Goal: Task Accomplishment & Management: Manage account settings

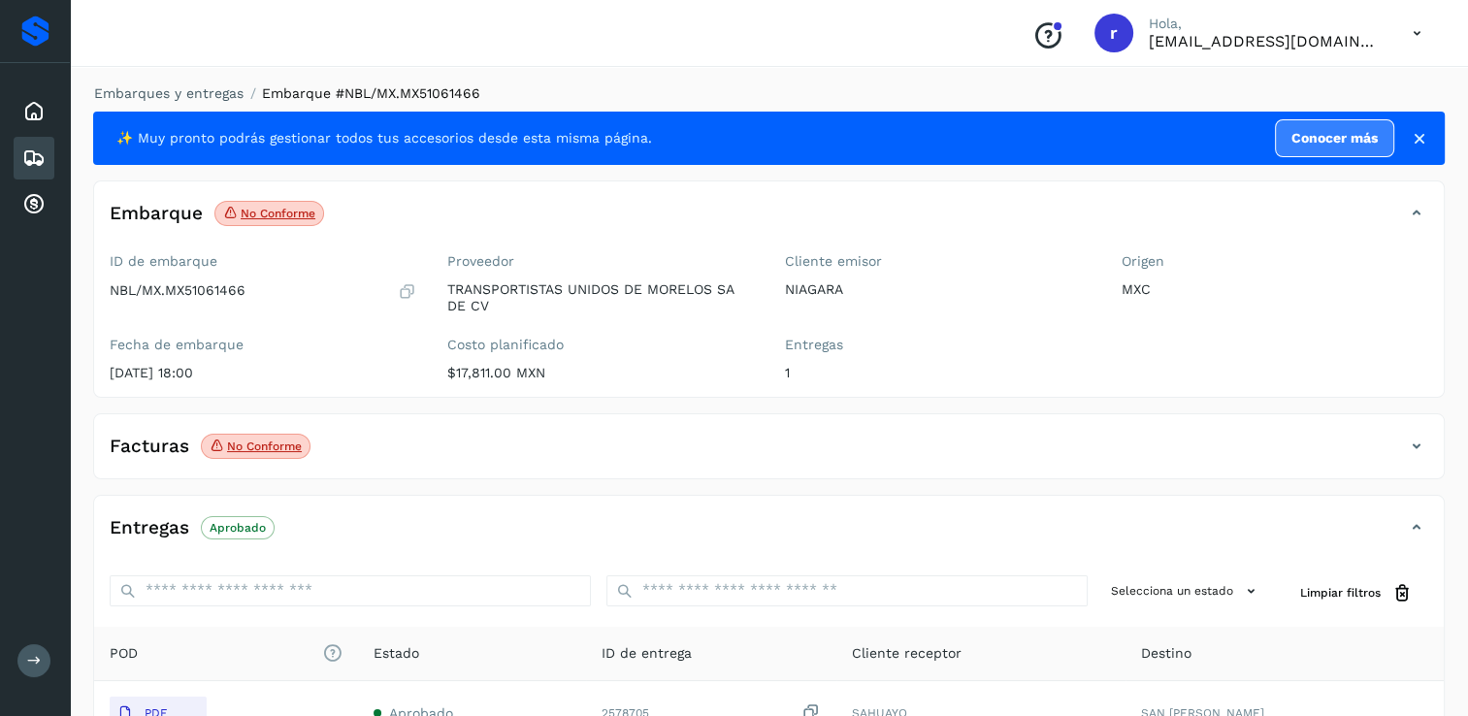
click at [22, 147] on icon at bounding box center [33, 158] width 23 height 23
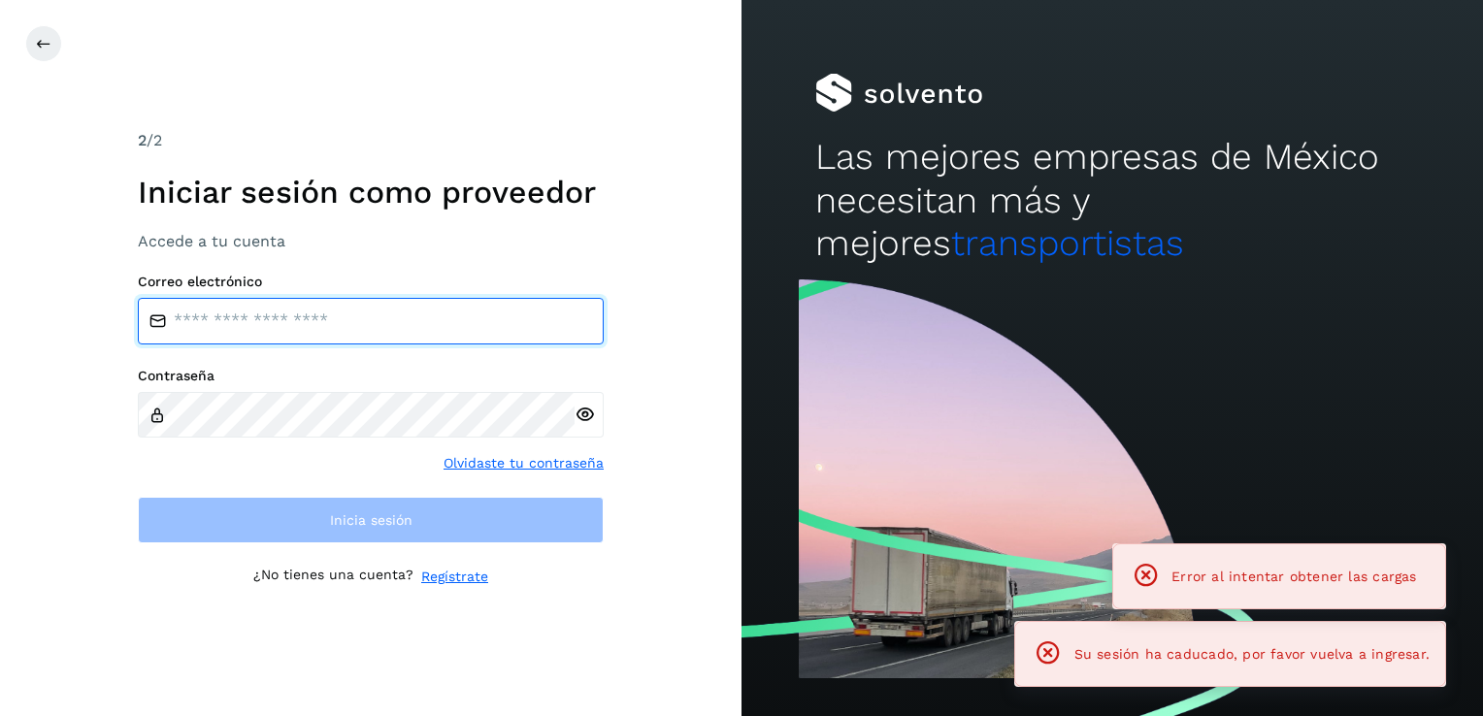
type input "**********"
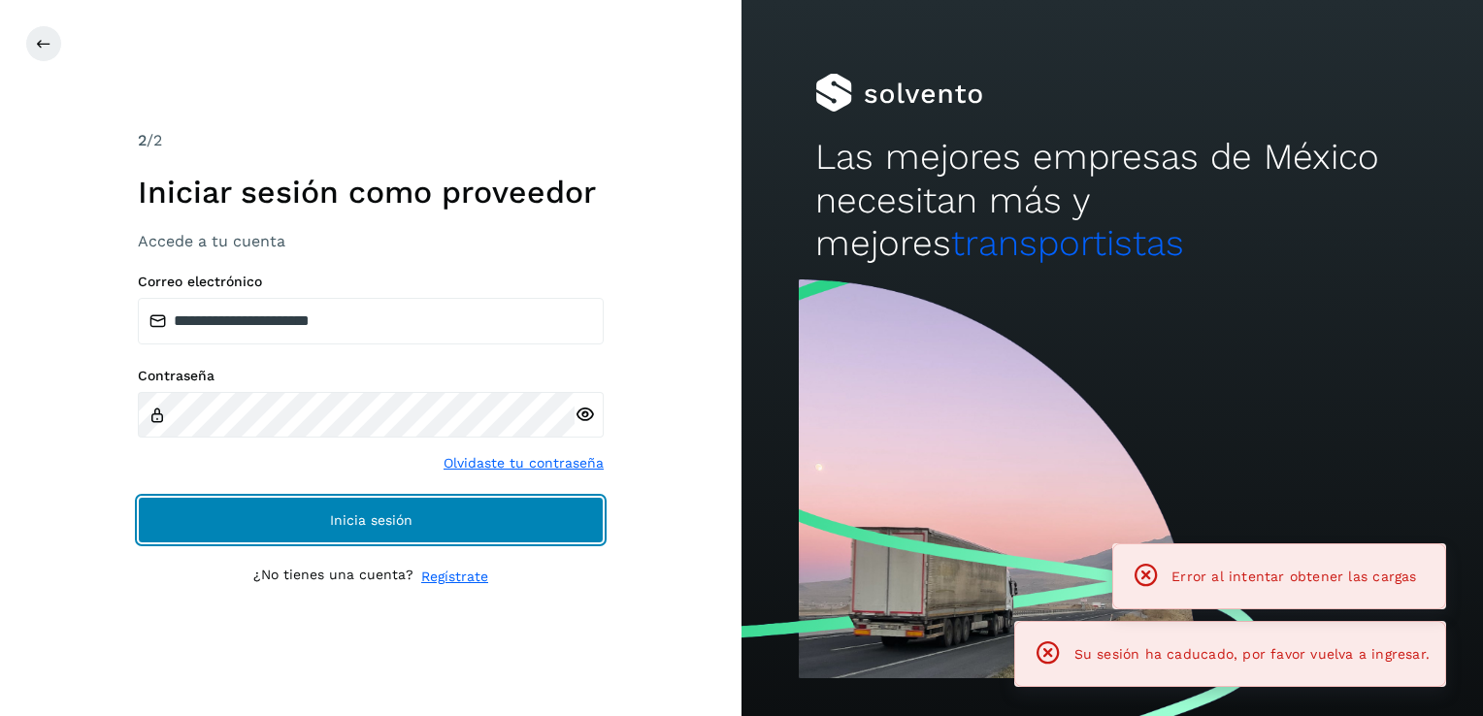
click at [372, 518] on span "Inicia sesión" at bounding box center [371, 520] width 82 height 14
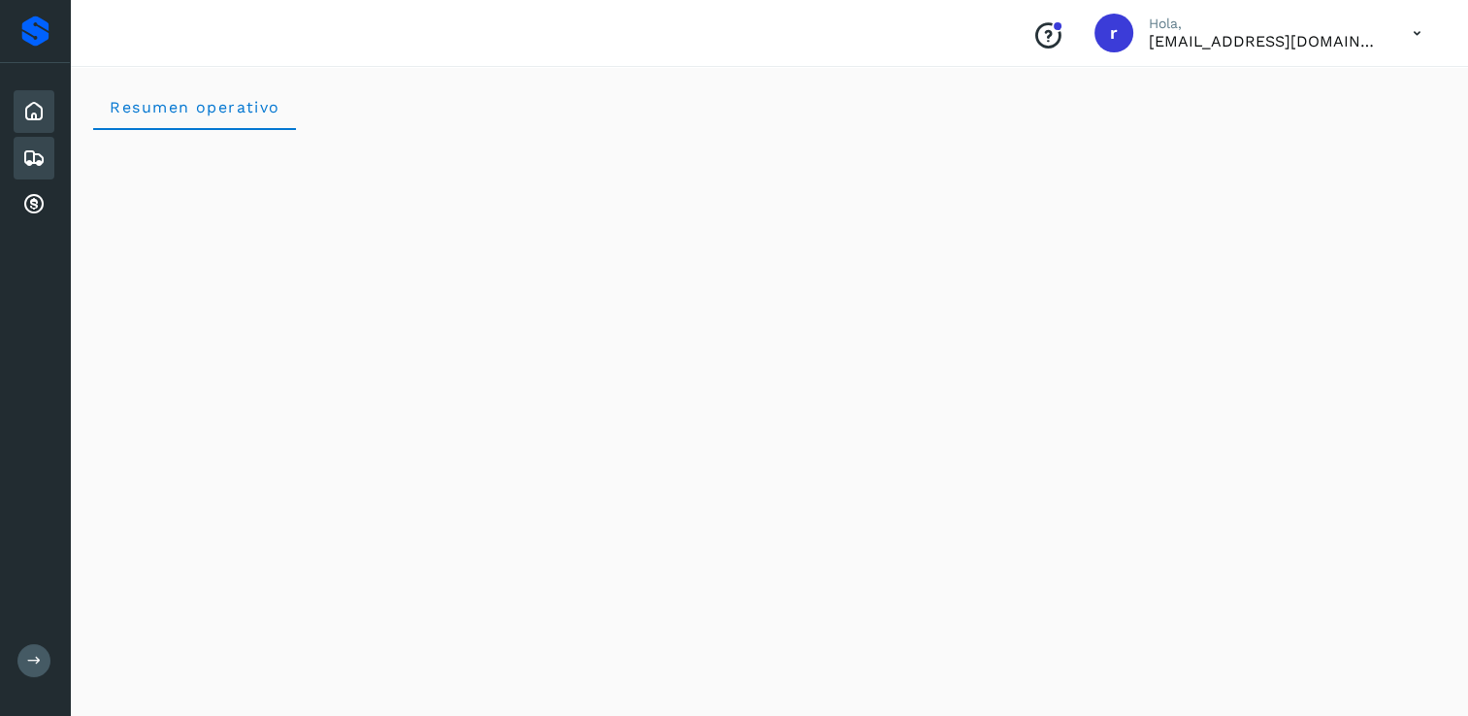
click at [47, 153] on div "Embarques" at bounding box center [34, 158] width 41 height 43
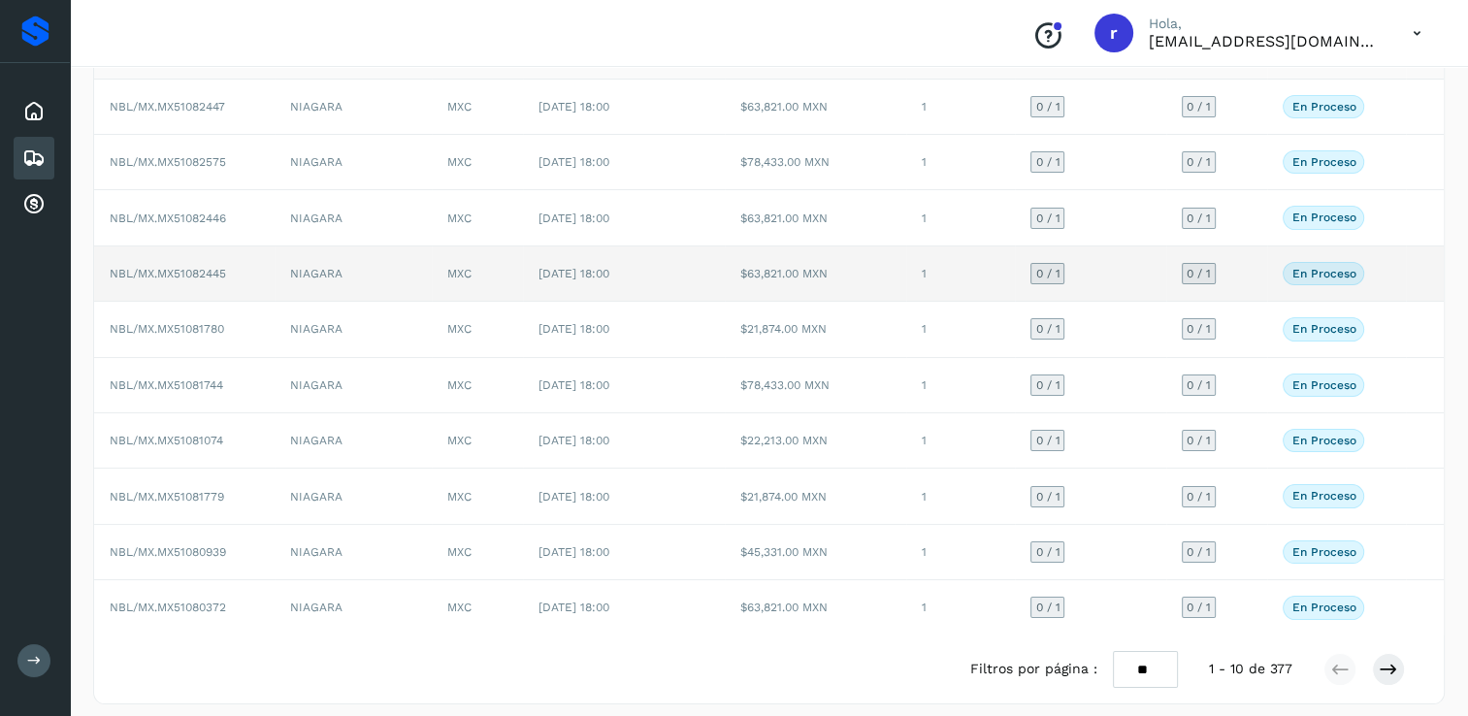
scroll to position [175, 0]
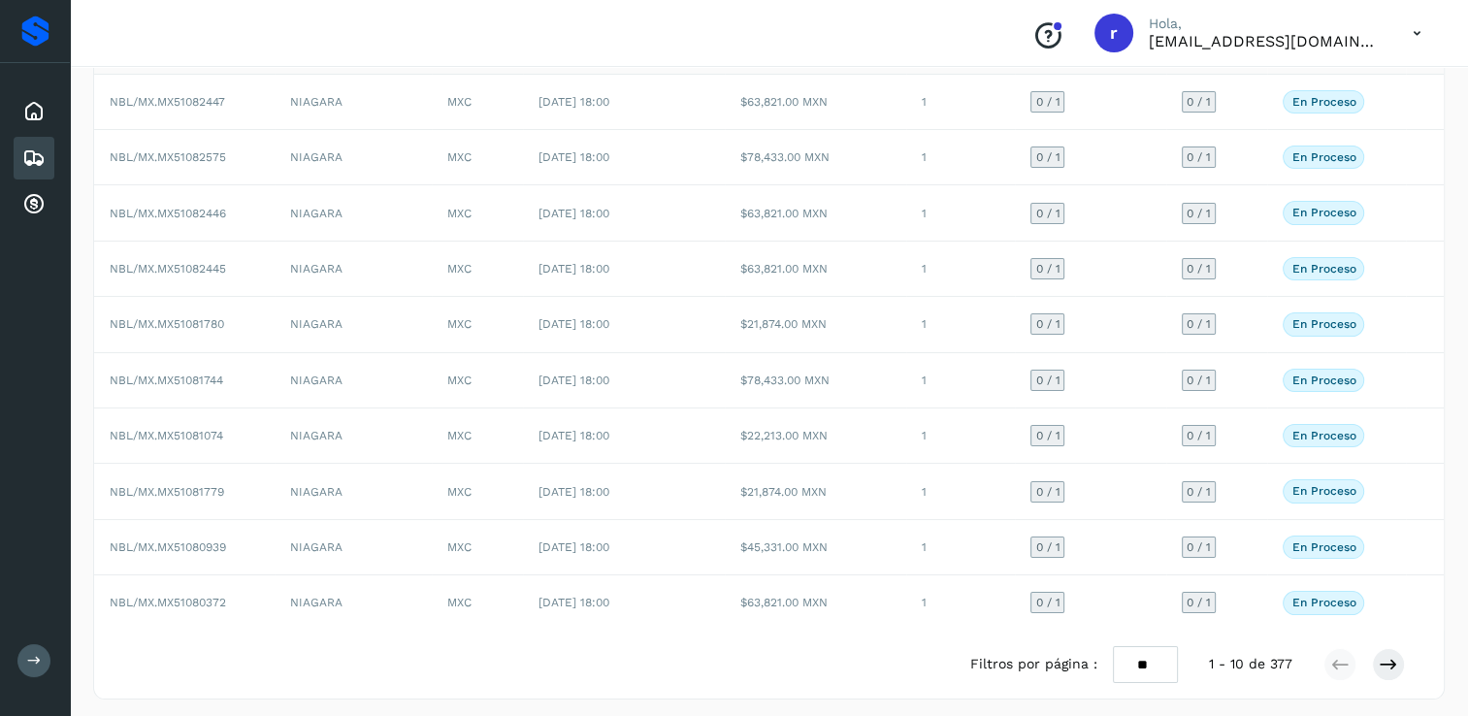
click at [1158, 659] on select "** ** **" at bounding box center [1145, 665] width 65 height 38
select select "**"
click at [1113, 646] on select "** ** **" at bounding box center [1145, 665] width 65 height 38
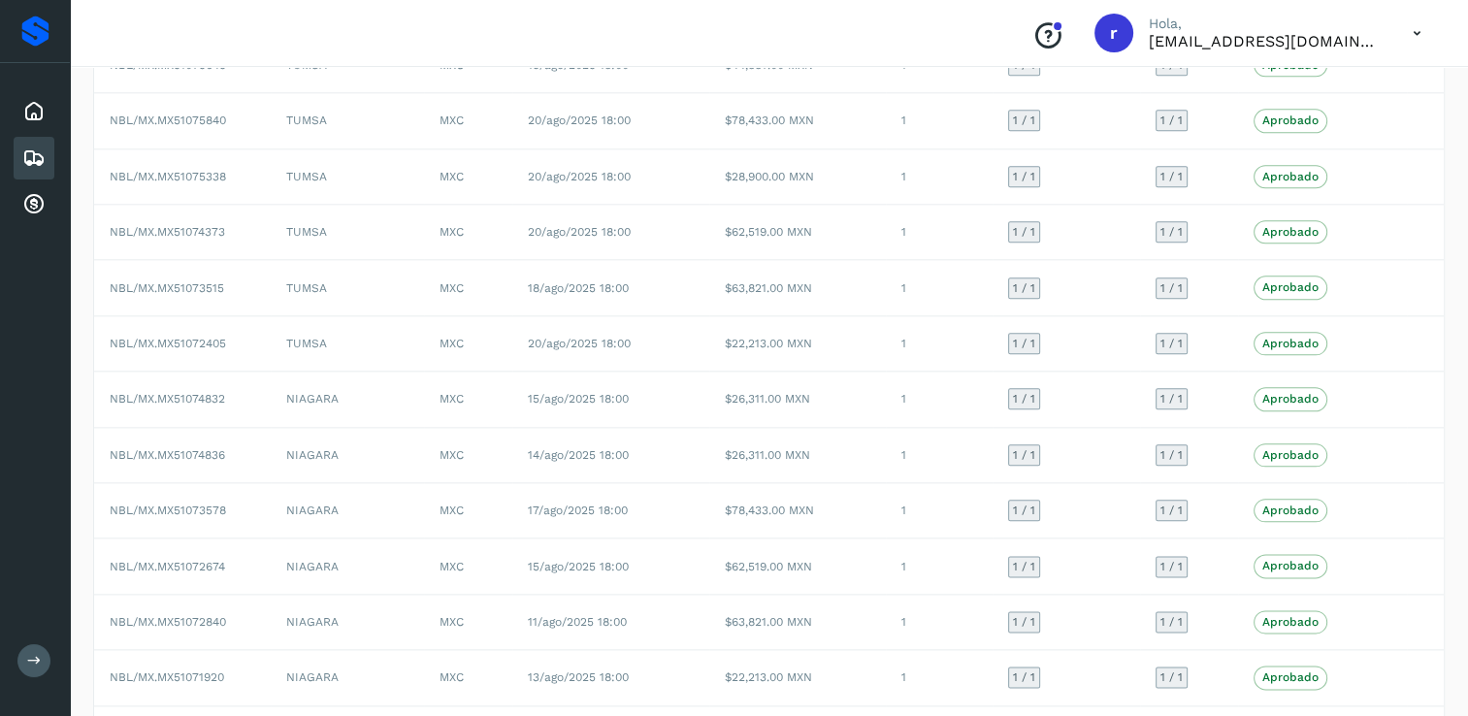
scroll to position [2385, 0]
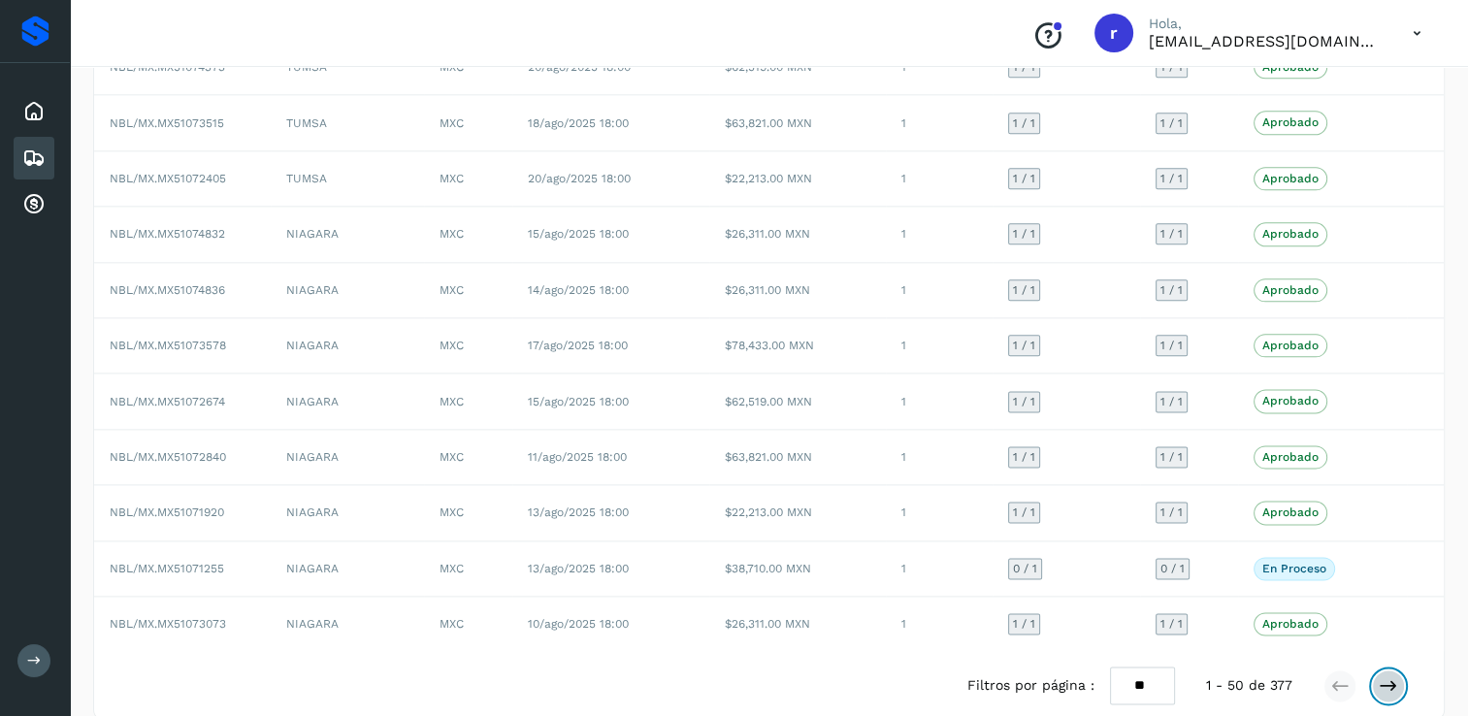
click at [1385, 676] on icon at bounding box center [1388, 685] width 19 height 19
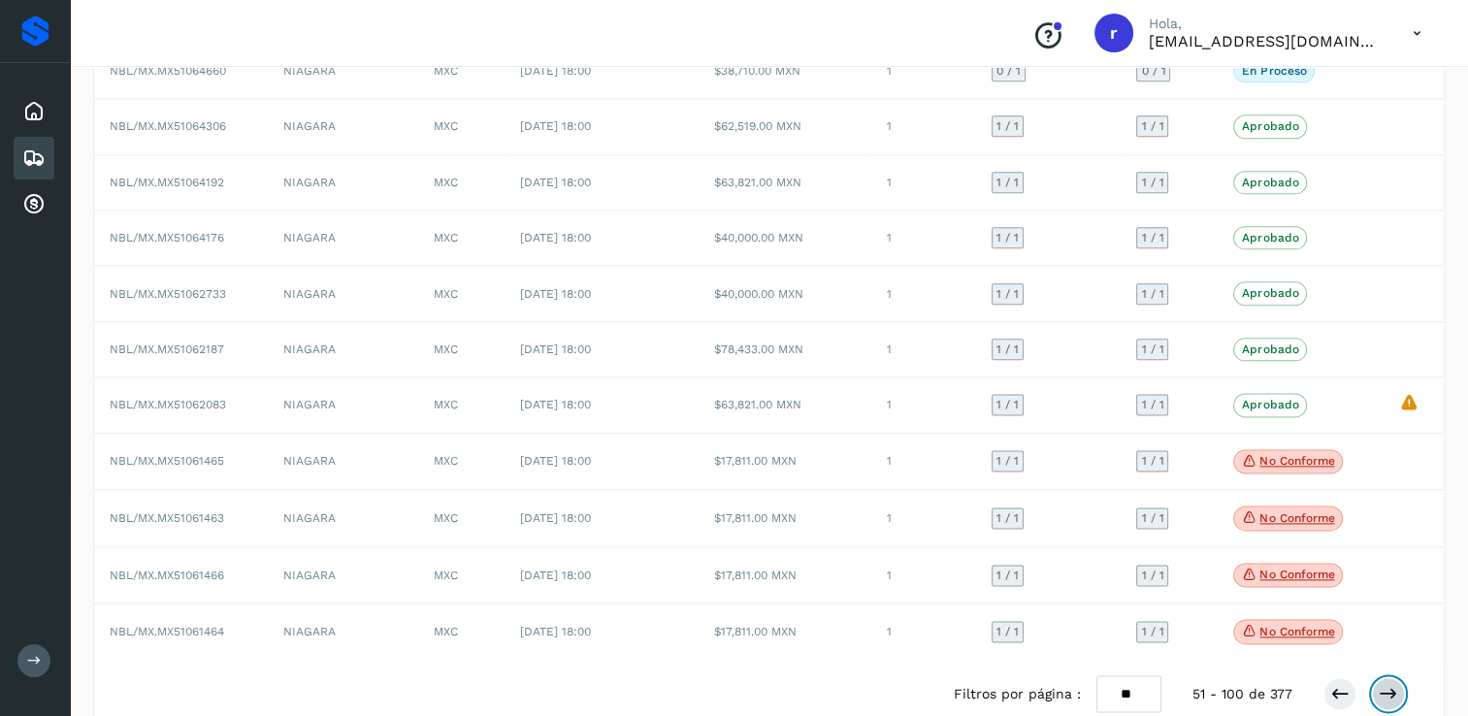
scroll to position [2395, 0]
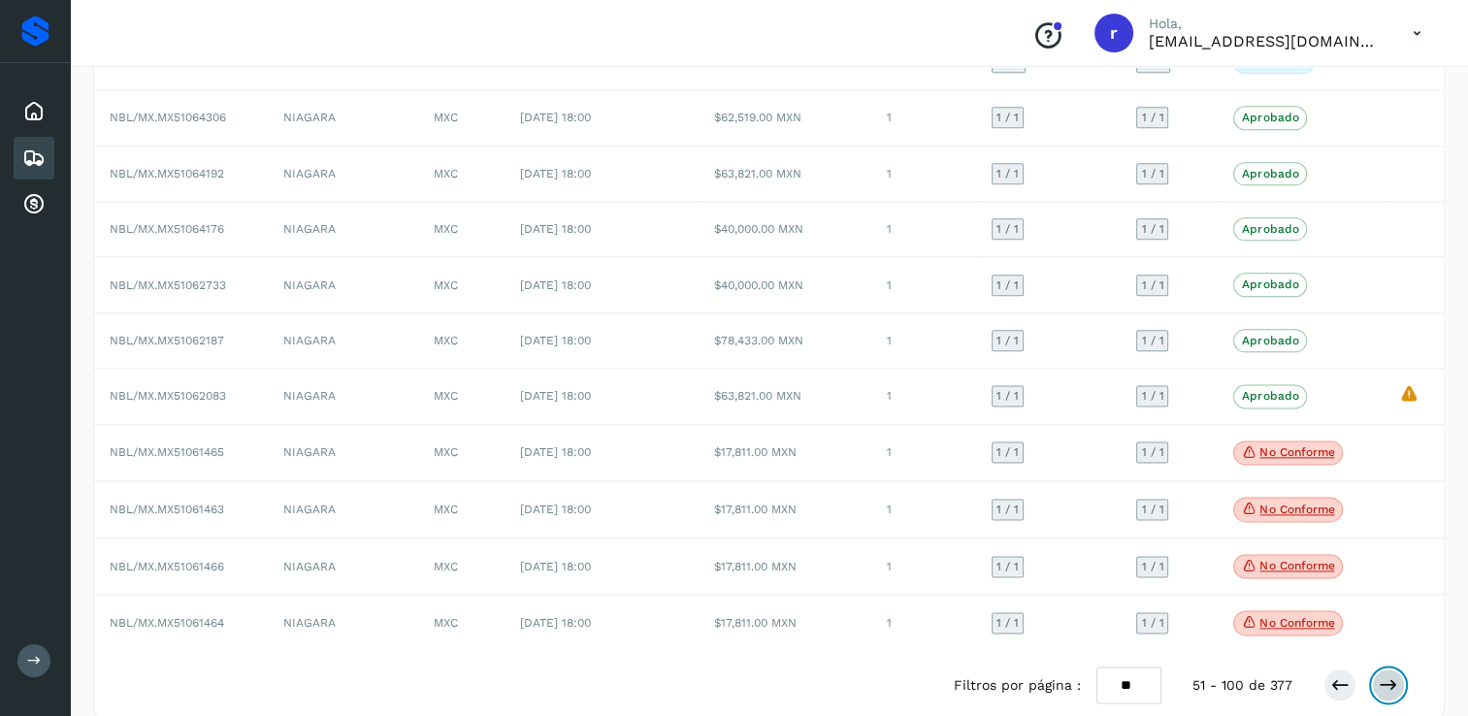
click at [1385, 675] on icon at bounding box center [1388, 684] width 19 height 19
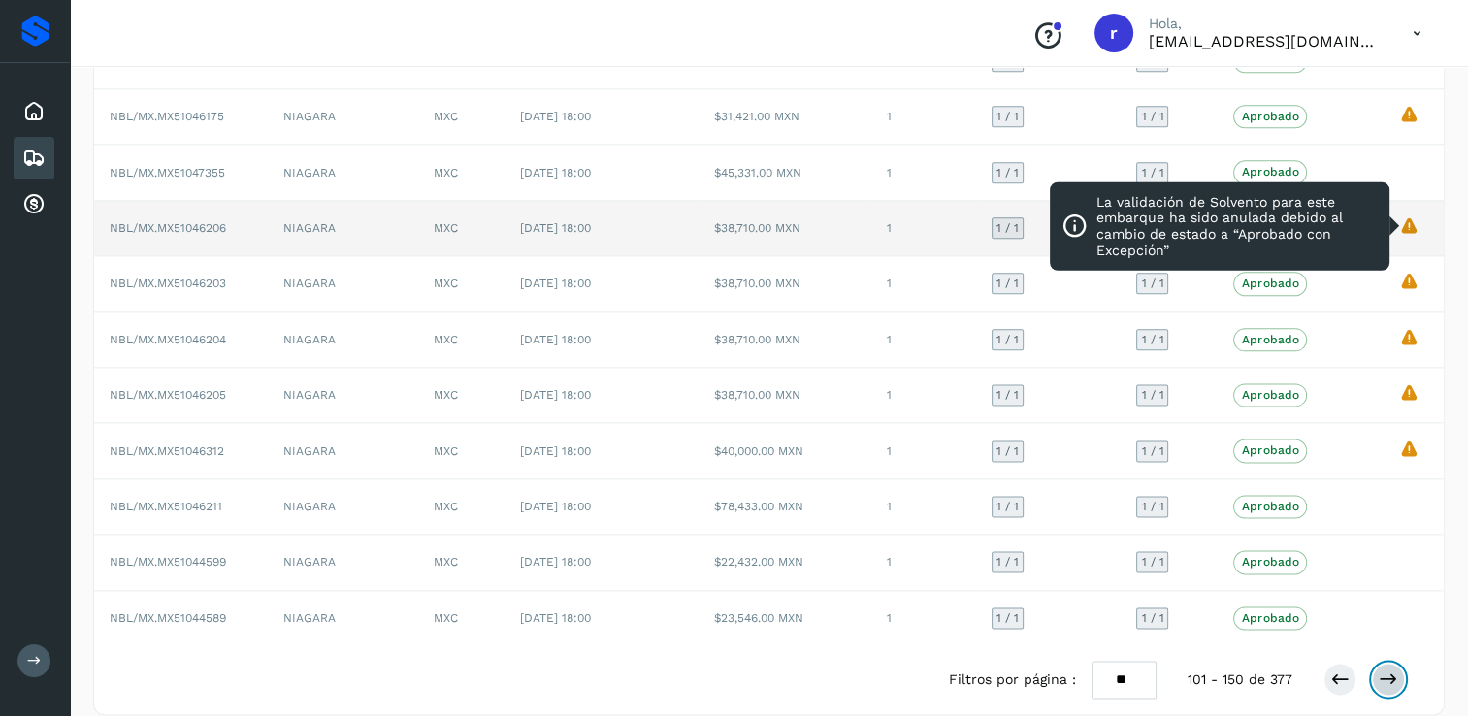
scroll to position [2392, 0]
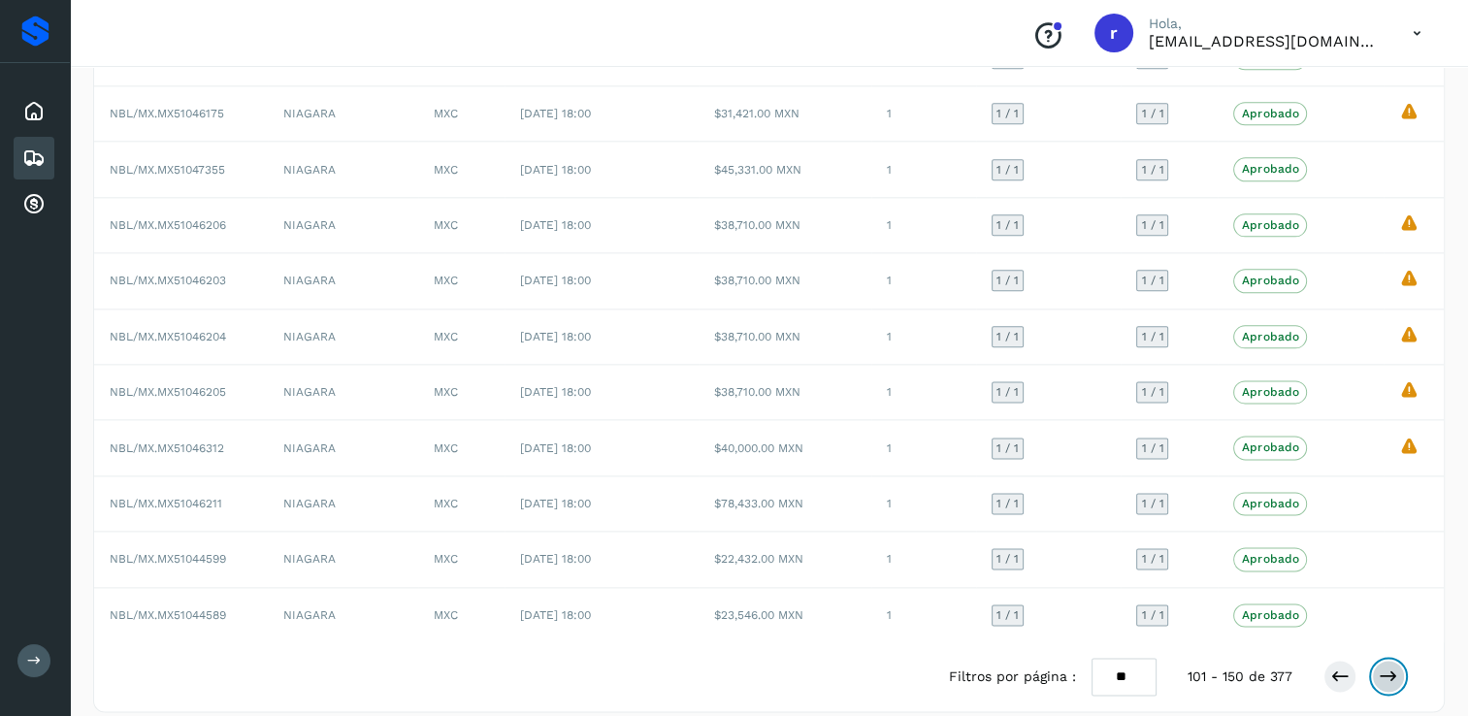
click at [1392, 667] on icon at bounding box center [1388, 676] width 19 height 19
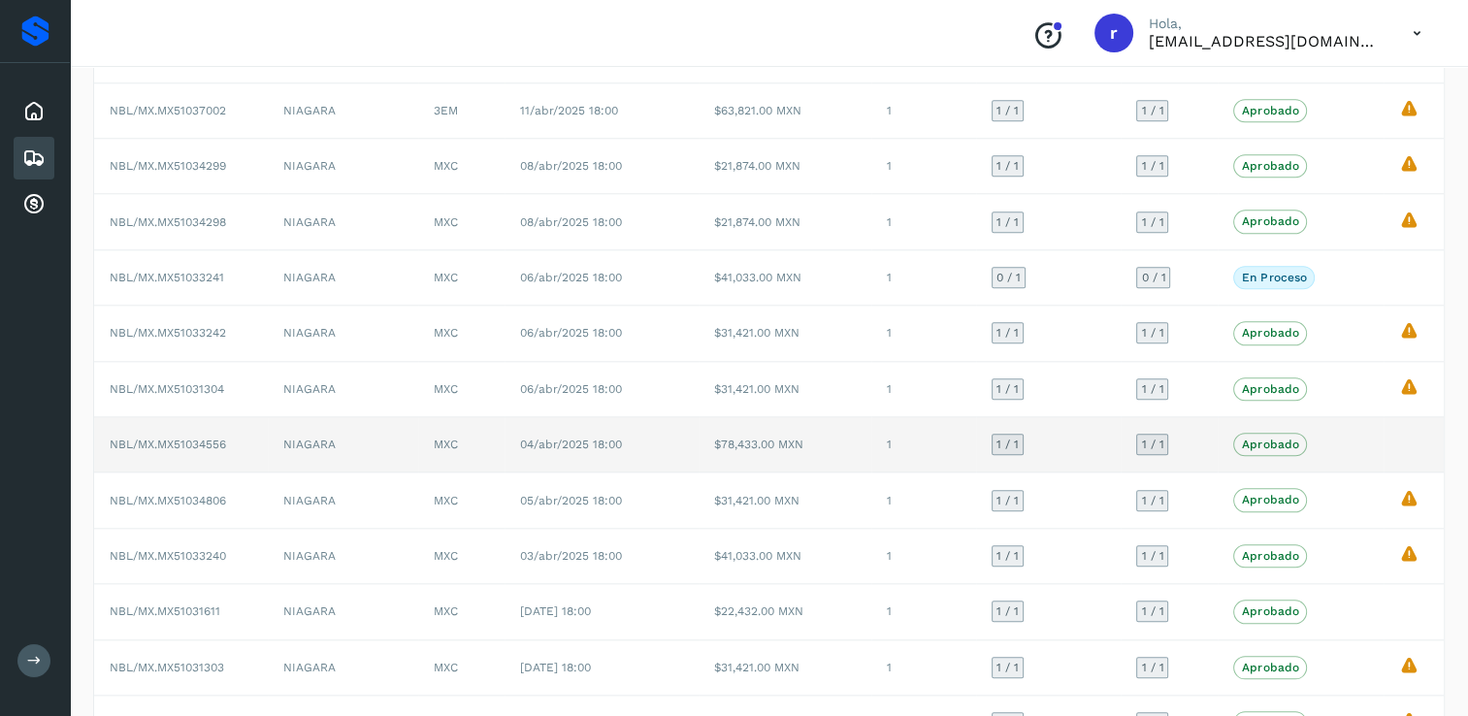
scroll to position [2391, 0]
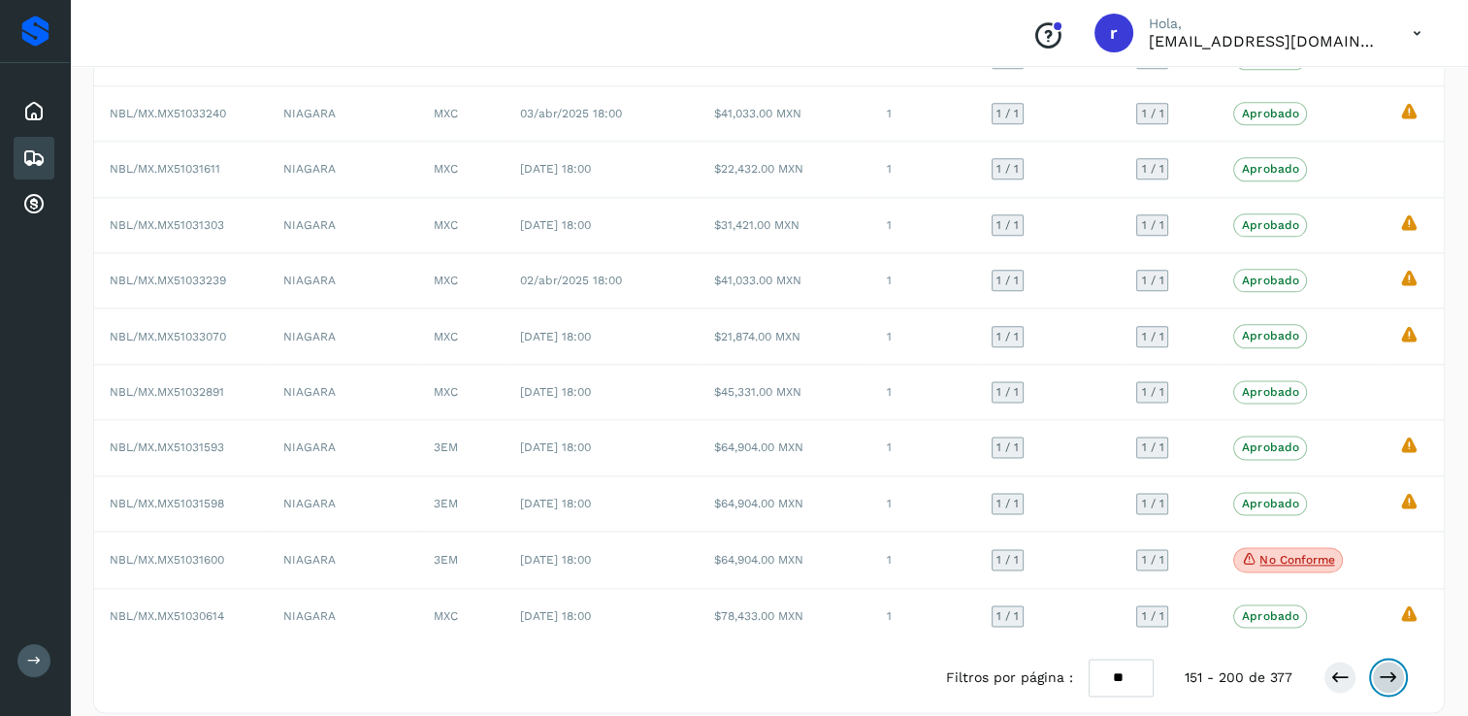
click at [1393, 668] on icon at bounding box center [1388, 677] width 19 height 19
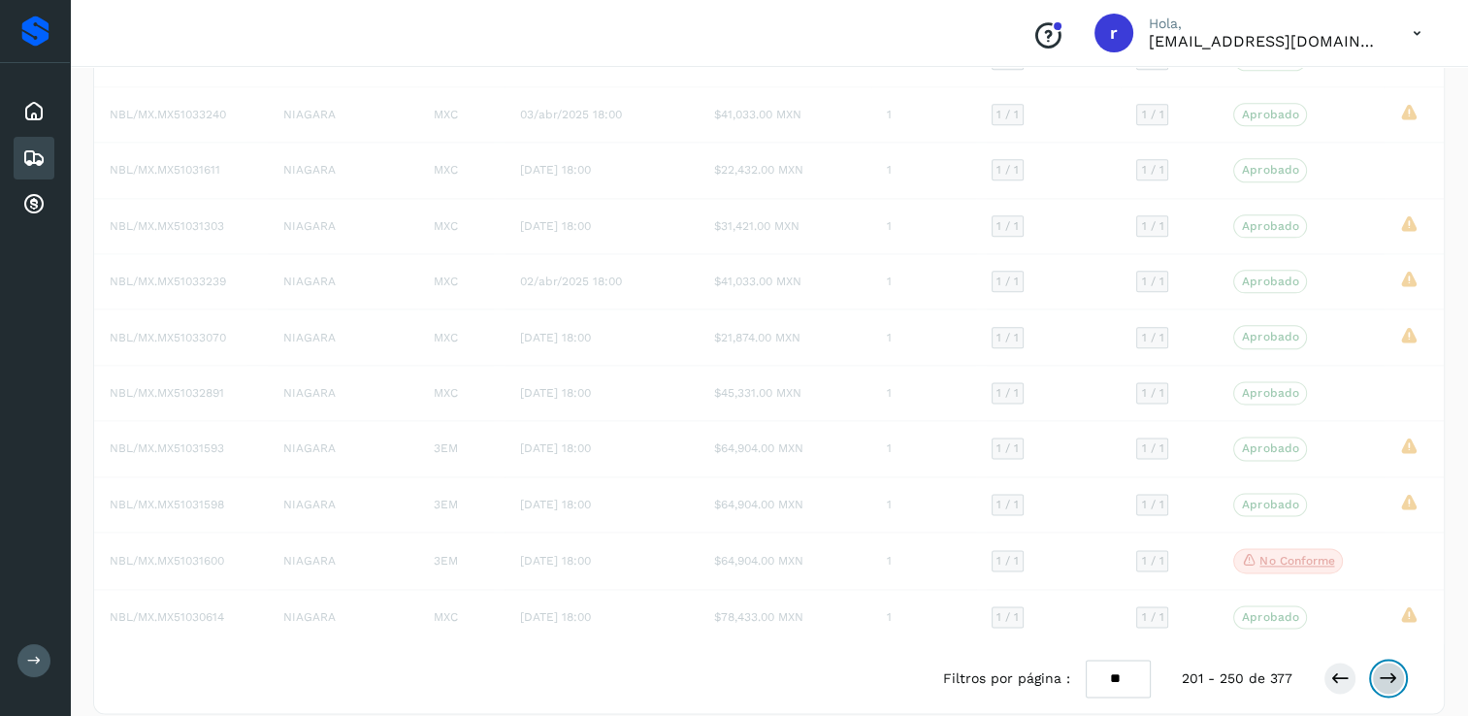
scroll to position [2392, 0]
click at [1393, 668] on icon at bounding box center [1388, 677] width 19 height 19
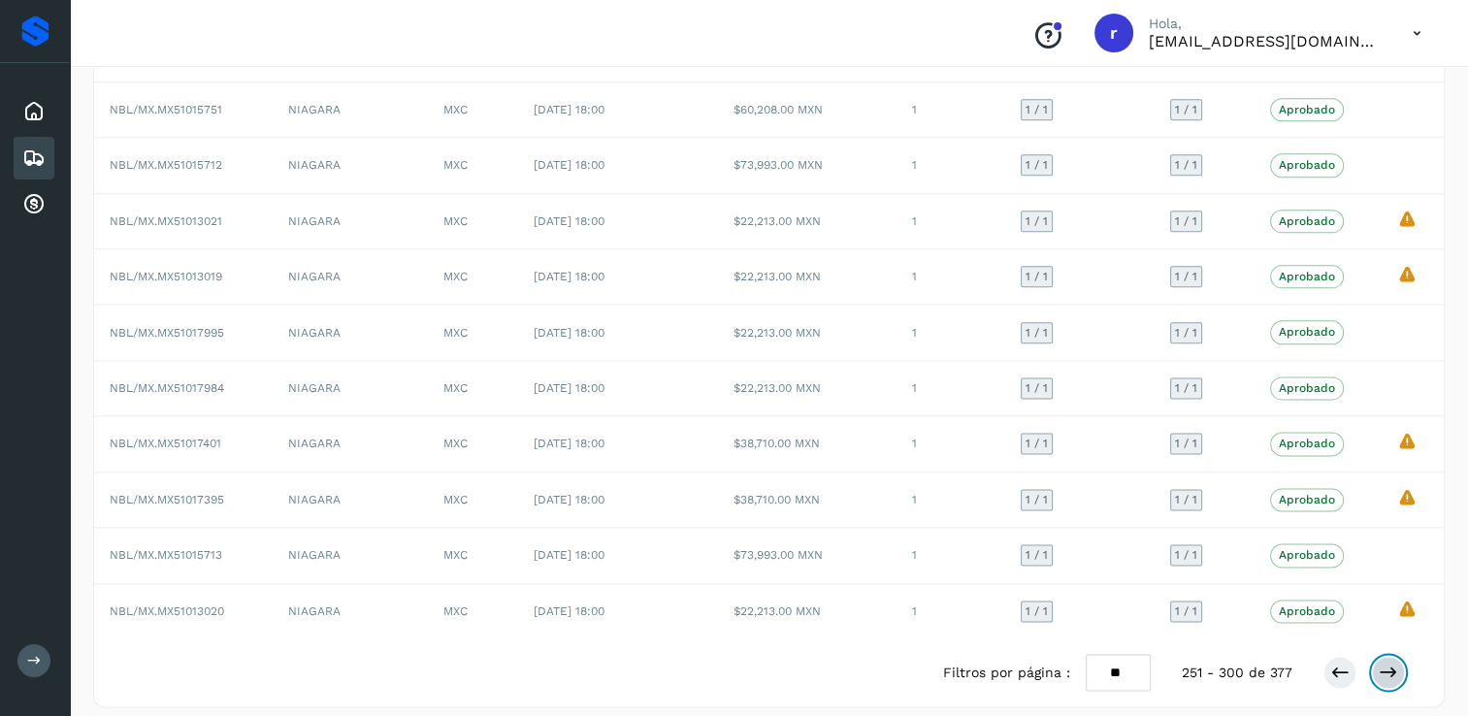
click at [1393, 663] on icon at bounding box center [1388, 672] width 19 height 19
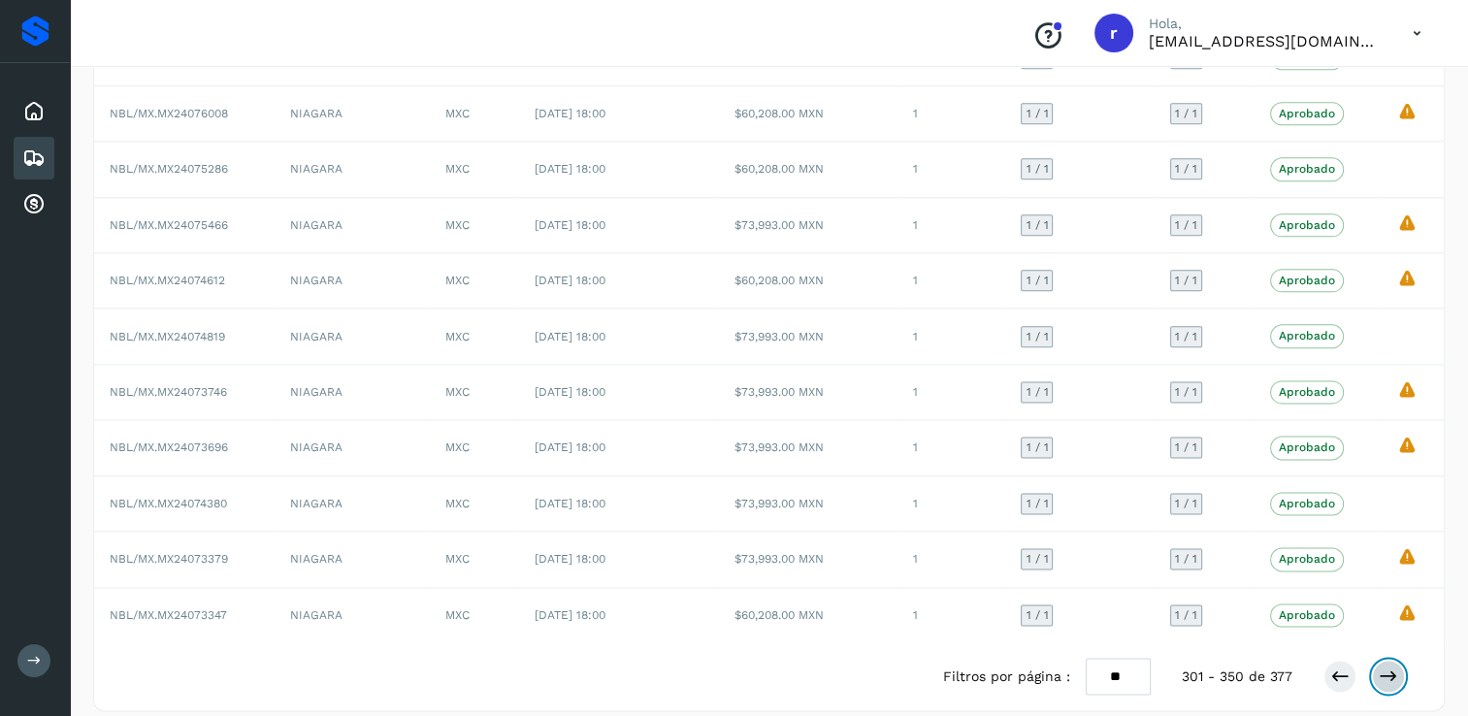
click at [1383, 667] on icon at bounding box center [1388, 676] width 19 height 19
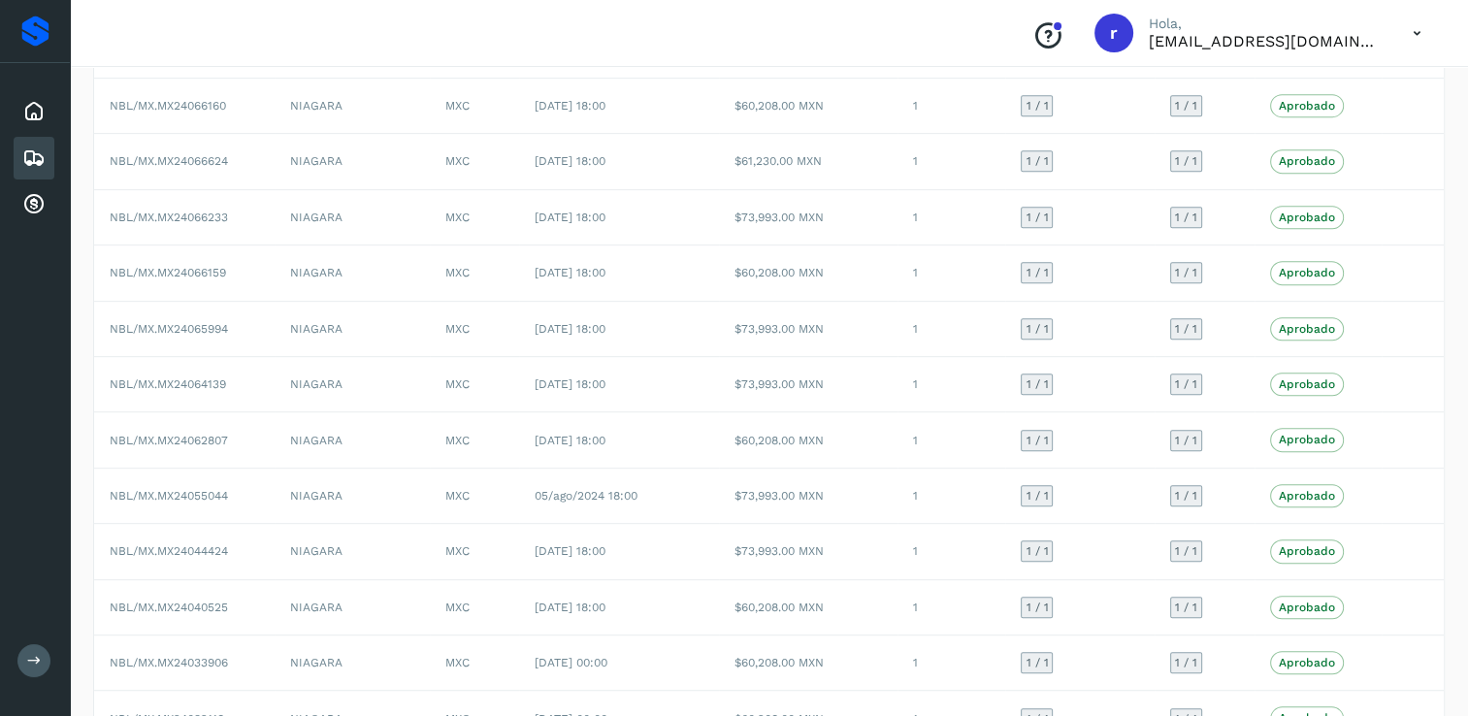
scroll to position [1115, 0]
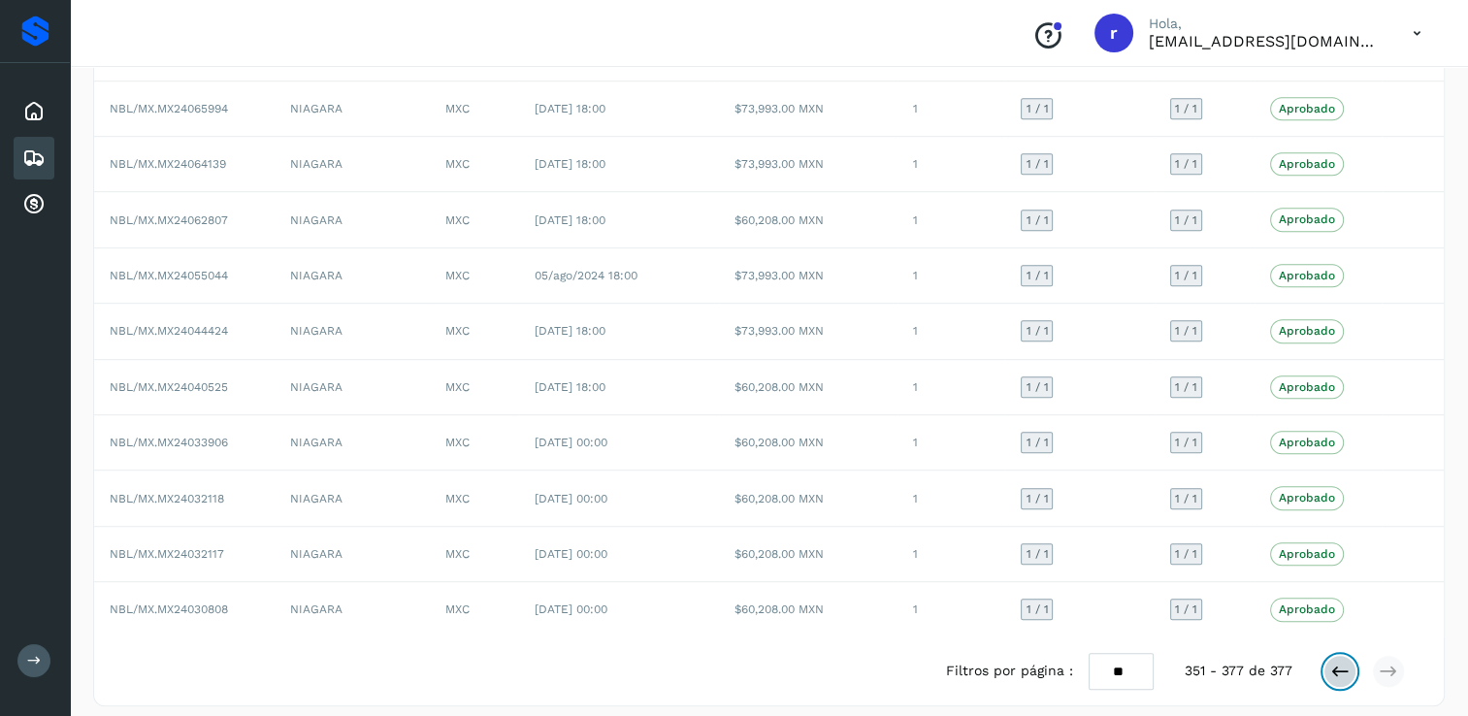
click at [1336, 662] on icon at bounding box center [1339, 671] width 19 height 19
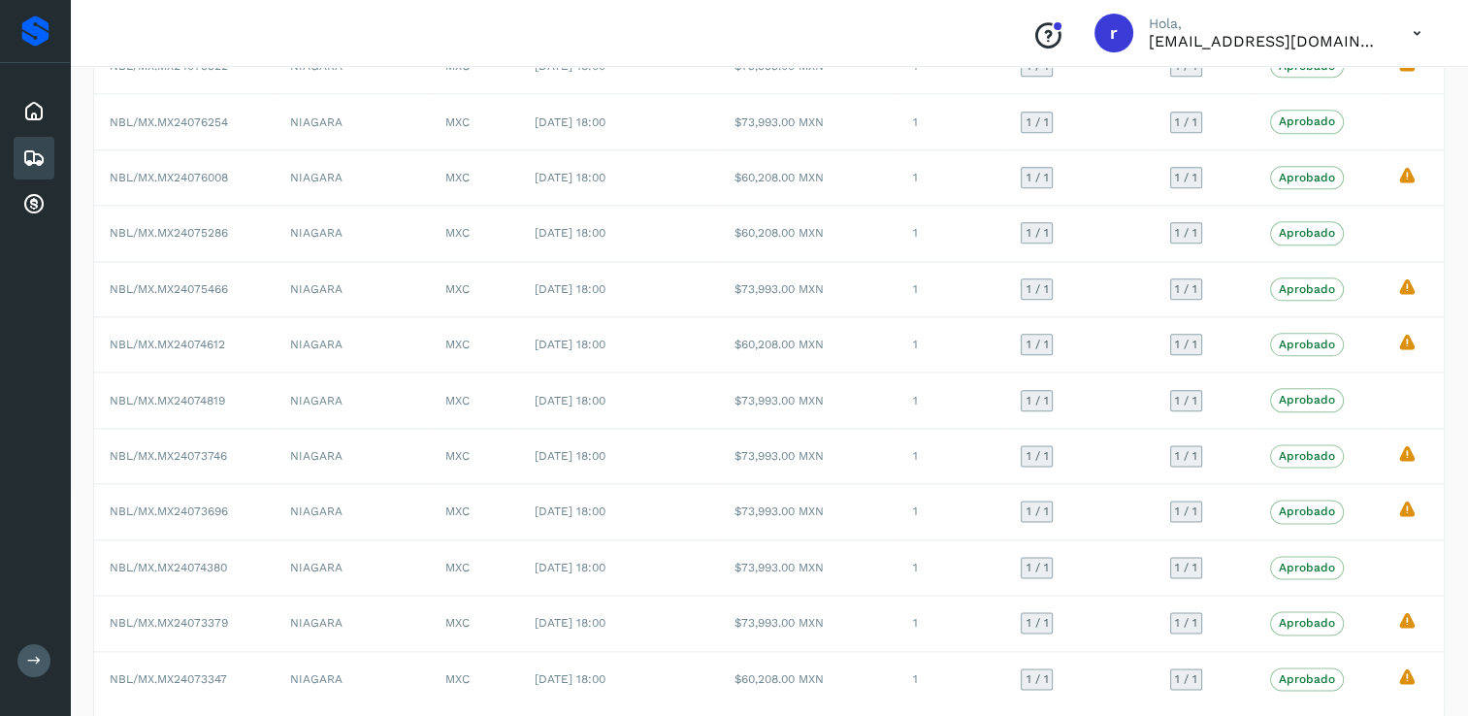
scroll to position [2391, 0]
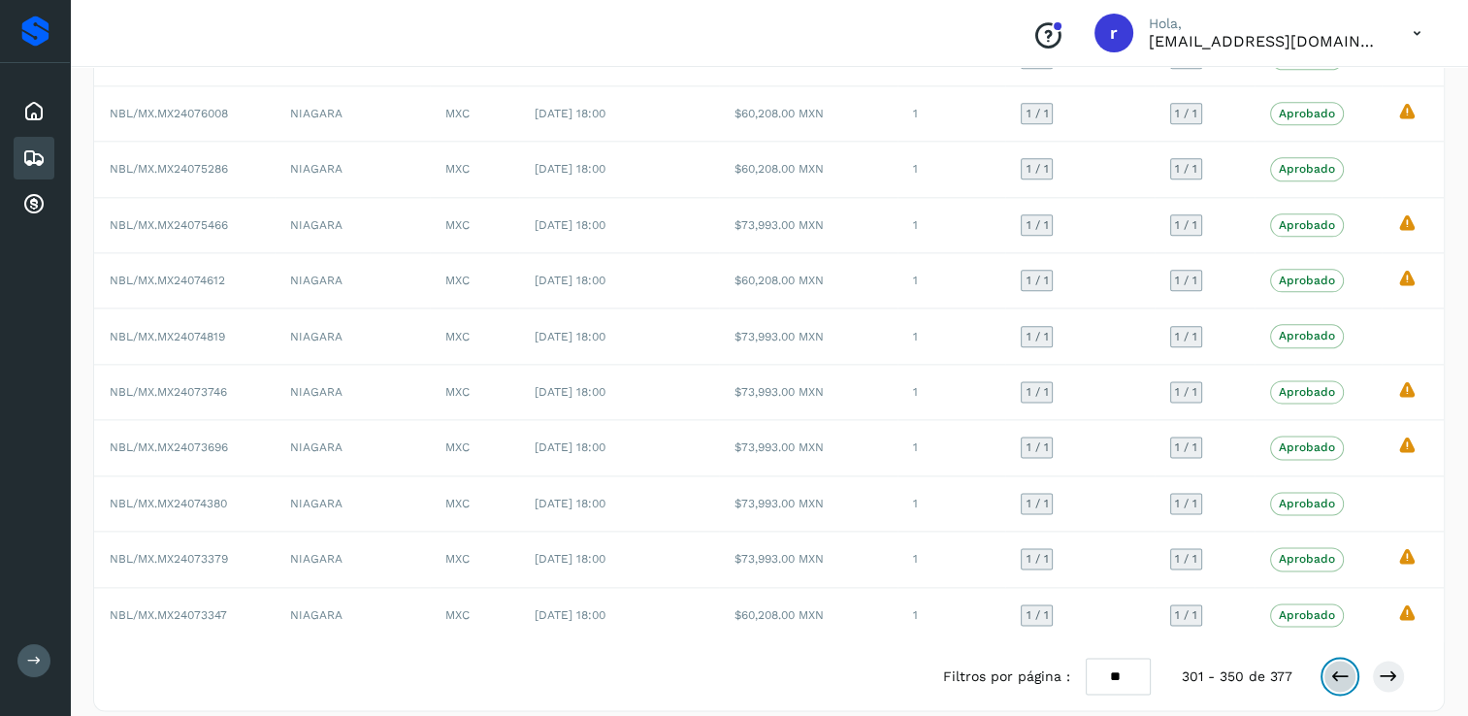
click at [1348, 667] on icon at bounding box center [1339, 676] width 19 height 19
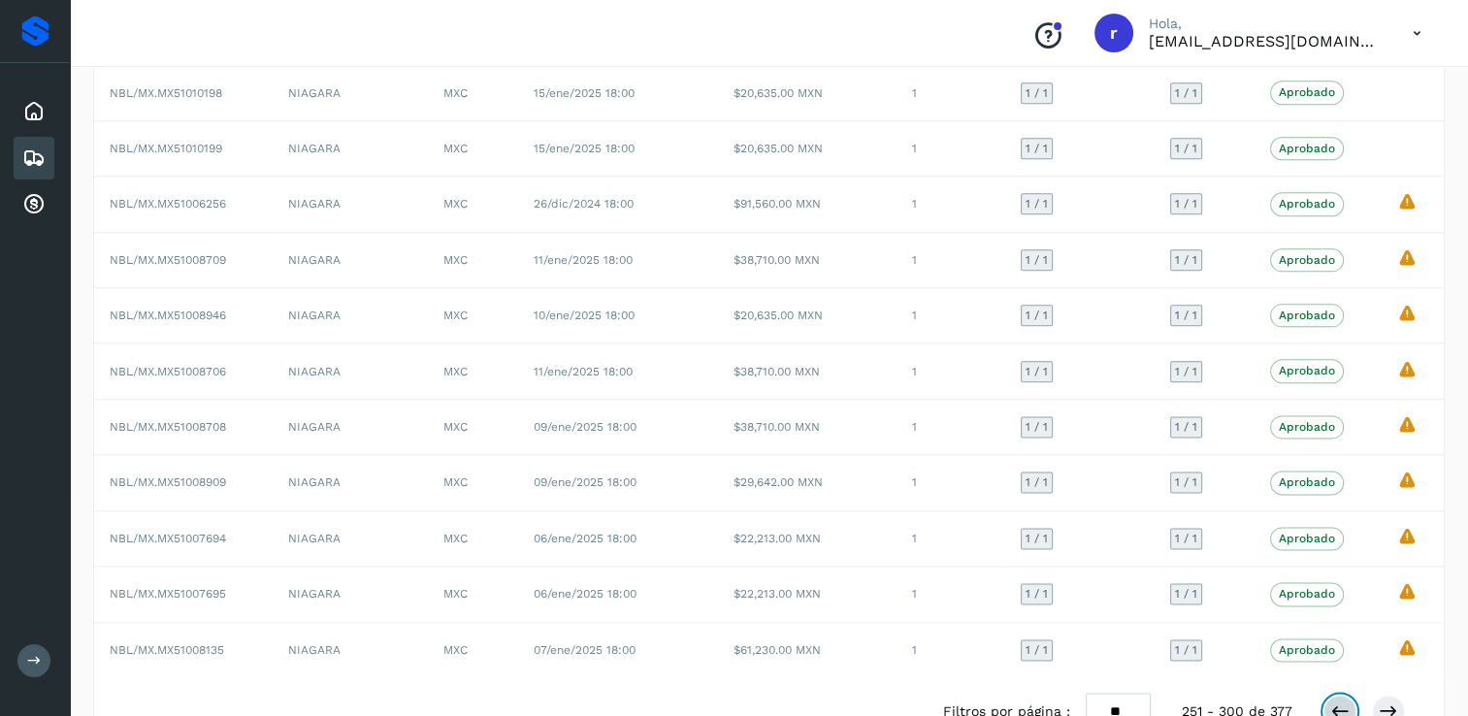
scroll to position [2393, 0]
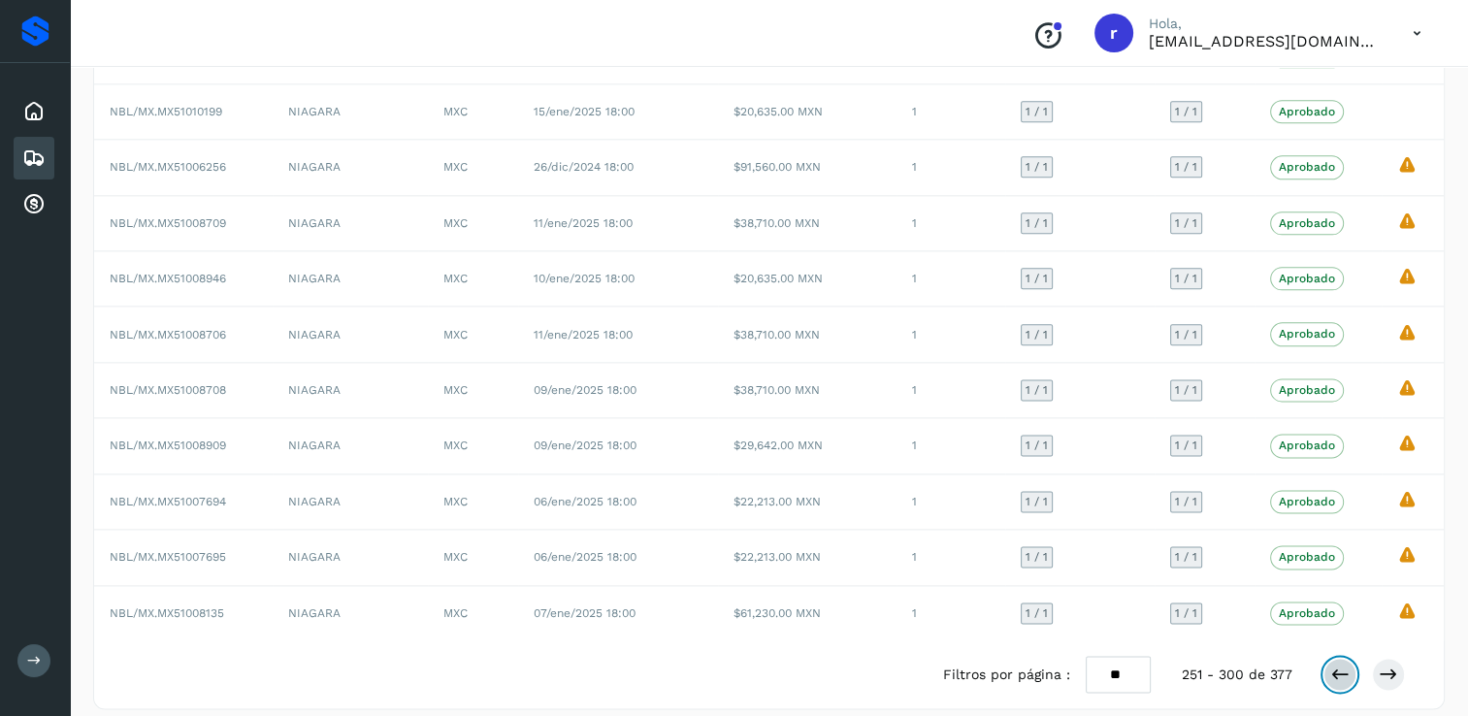
click at [1336, 665] on icon at bounding box center [1339, 674] width 19 height 19
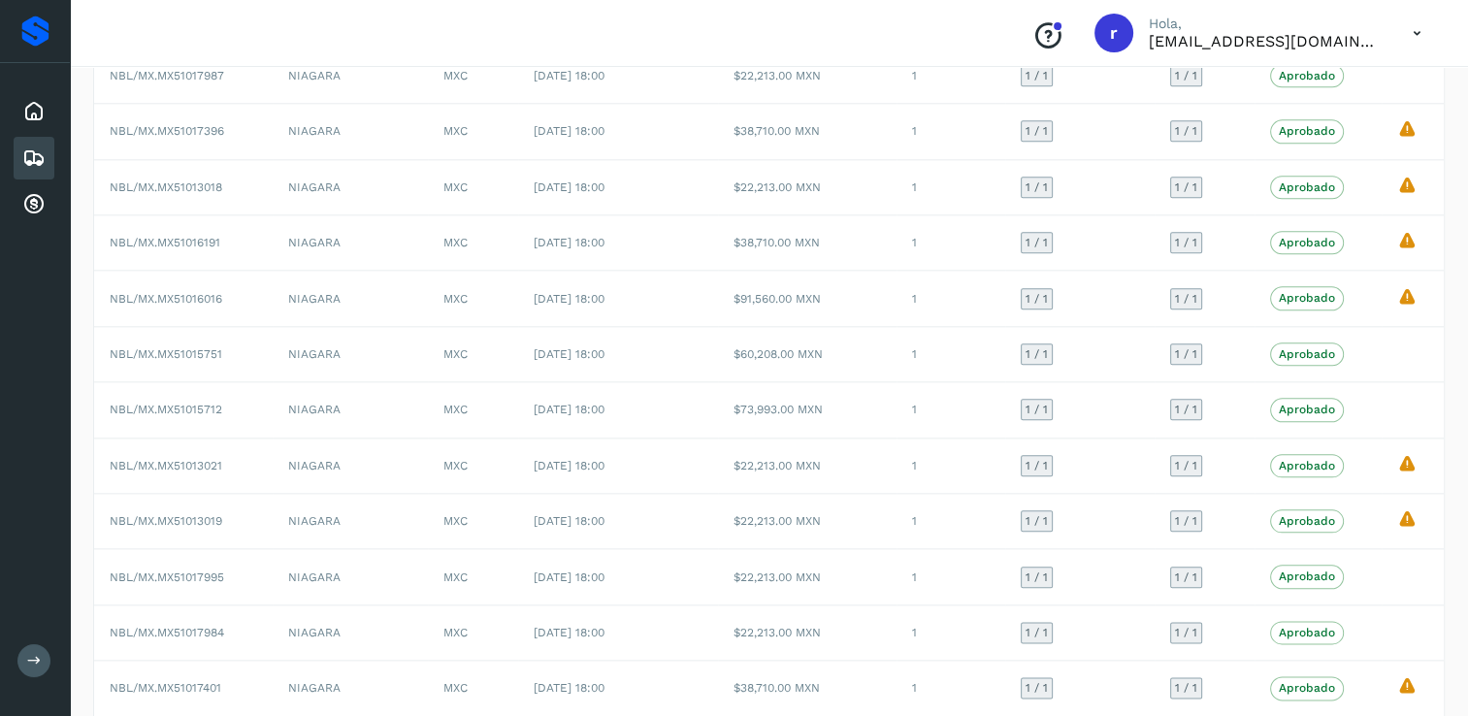
scroll to position [2395, 0]
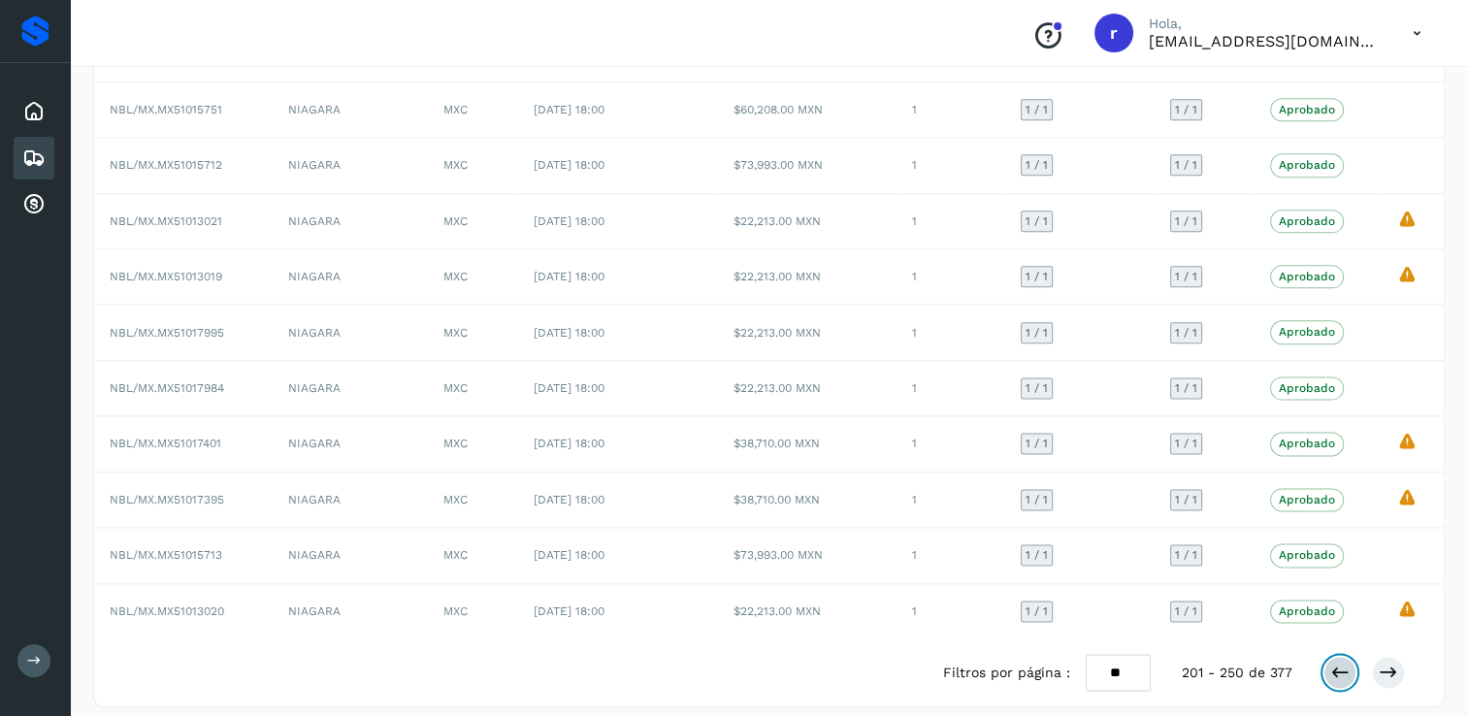
click at [1330, 663] on icon at bounding box center [1339, 672] width 19 height 19
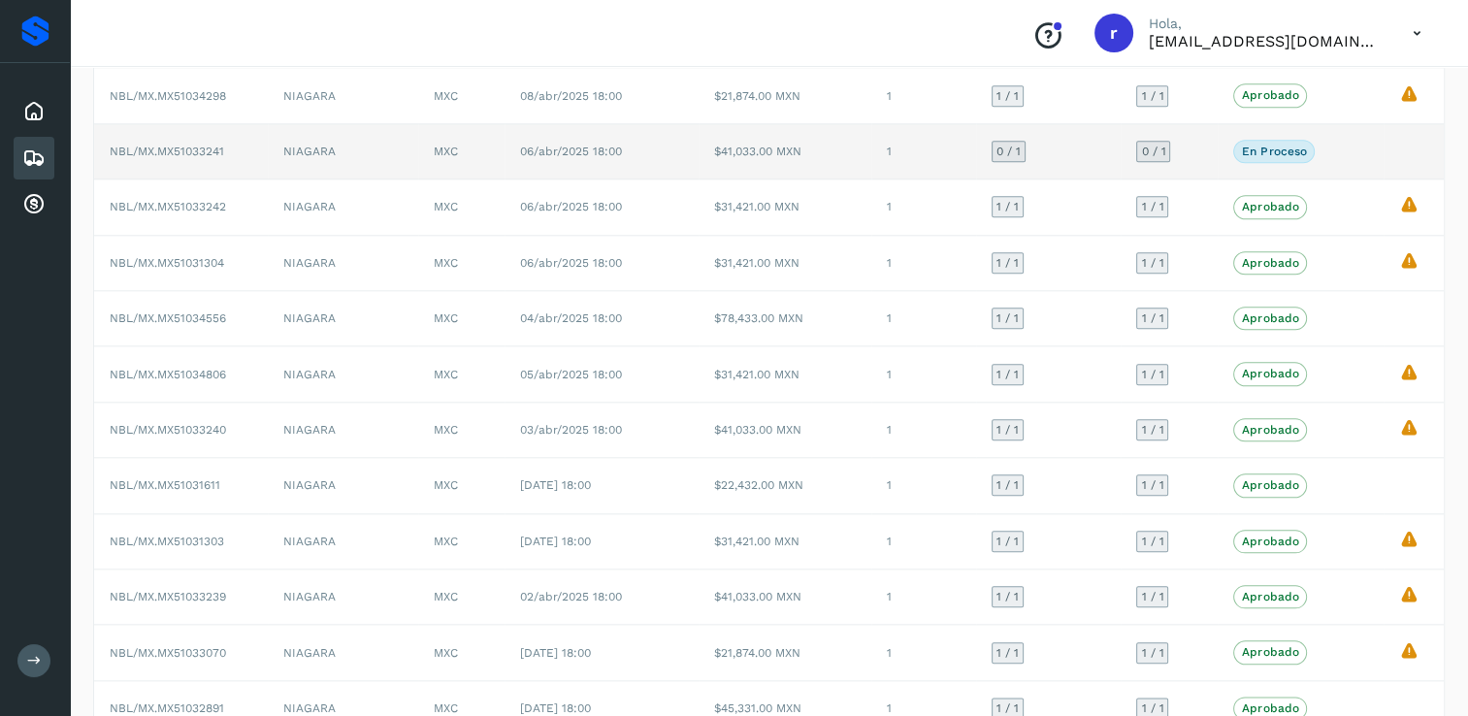
scroll to position [2391, 0]
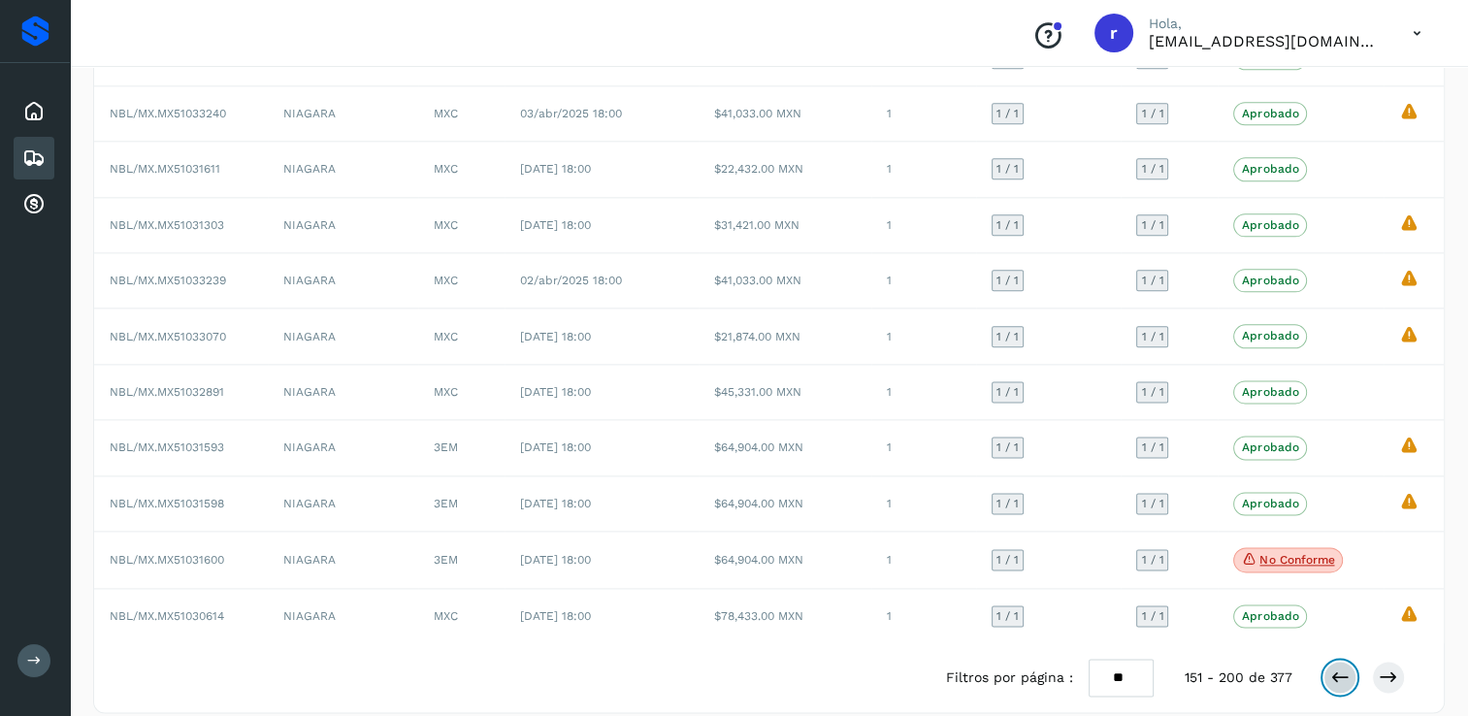
click at [1335, 668] on icon at bounding box center [1339, 677] width 19 height 19
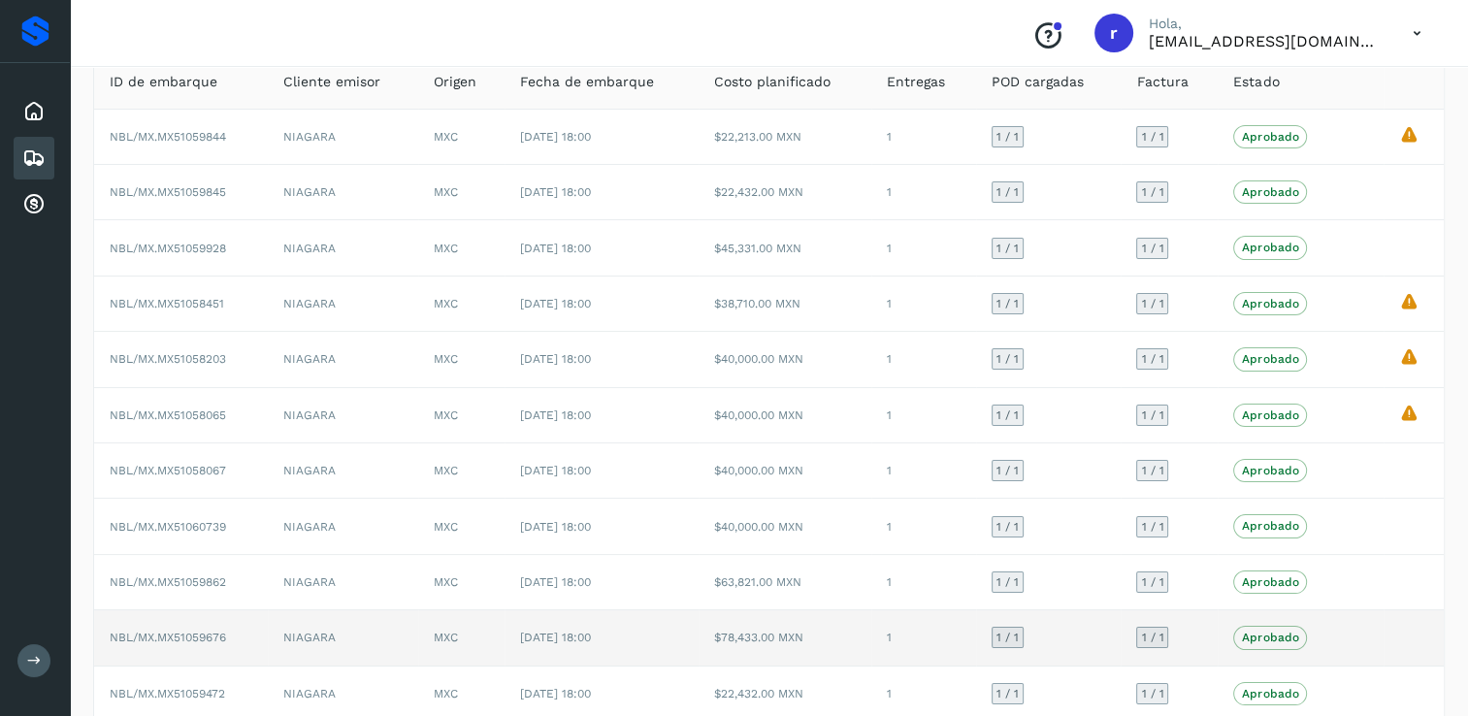
scroll to position [0, 0]
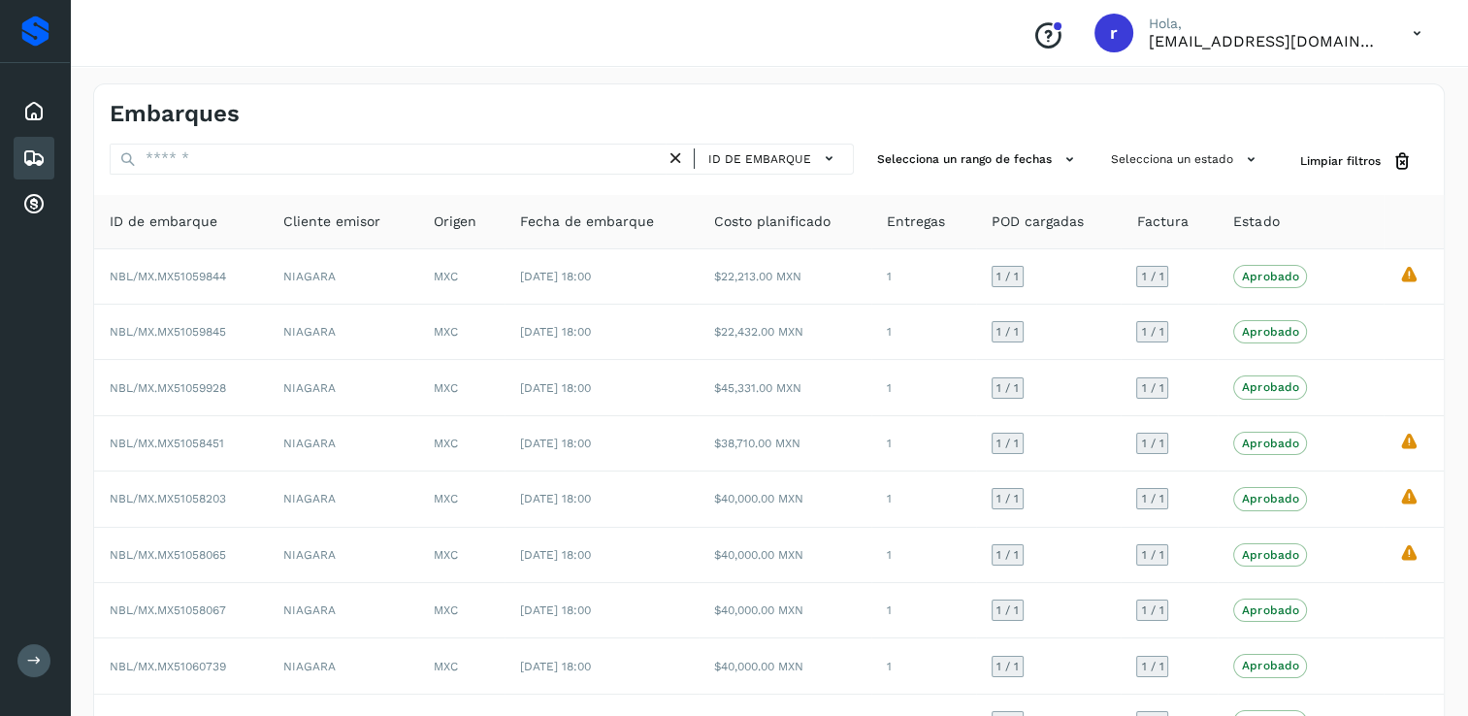
click at [246, 32] on div "Conoce nuestros beneficios [PERSON_NAME], [EMAIL_ADDRESS][DOMAIN_NAME]" at bounding box center [769, 33] width 1398 height 67
